Goal: Information Seeking & Learning: Learn about a topic

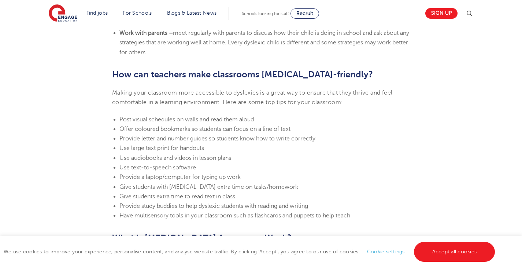
scroll to position [1575, 0]
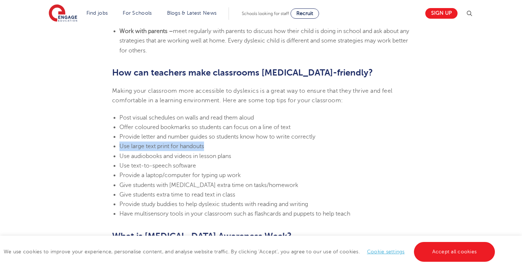
drag, startPoint x: 207, startPoint y: 131, endPoint x: 134, endPoint y: 133, distance: 72.5
click at [120, 141] on li "Use large text print for handouts" at bounding box center [264, 146] width 290 height 10
copy span "Use large text print for handouts"
click at [235, 151] on li "Use audiobooks and videos in lesson plans" at bounding box center [264, 156] width 290 height 10
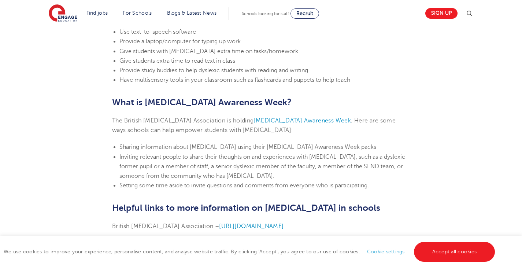
scroll to position [1721, 0]
